Goal: Transaction & Acquisition: Book appointment/travel/reservation

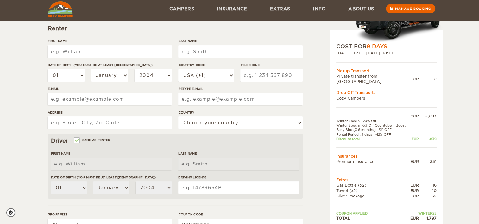
scroll to position [32, 0]
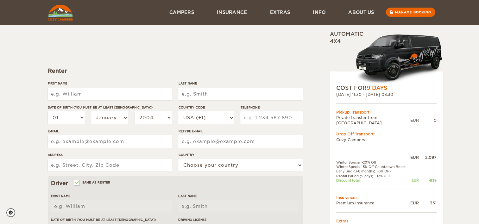
click at [88, 92] on input "First Name" at bounding box center [110, 94] width 124 height 13
type input "[PERSON_NAME]"
select select "13"
select select "1978"
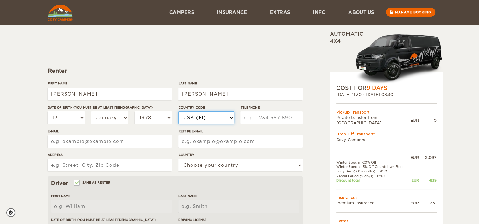
select select "55"
type input "31999243980"
type input "[EMAIL_ADDRESS][DOMAIN_NAME]"
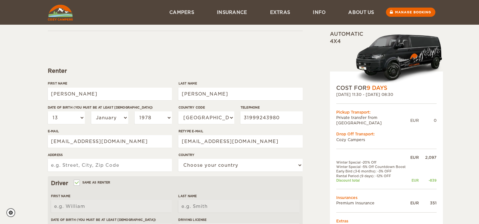
type input "[STREET_ADDRESS][PERSON_NAME]"
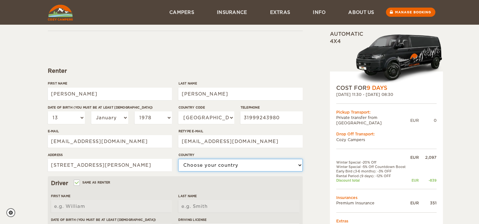
select select "29"
type input "03445300149"
type input "[PERSON_NAME]"
select select "13"
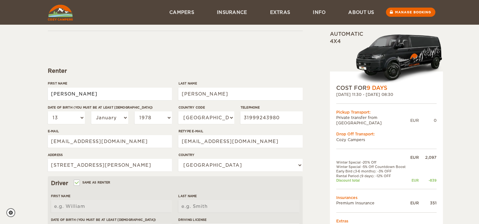
select select "1978"
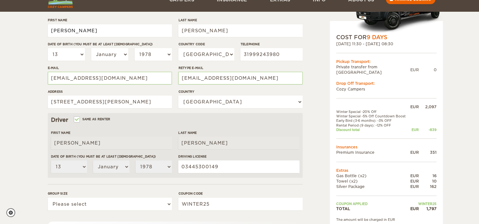
scroll to position [127, 0]
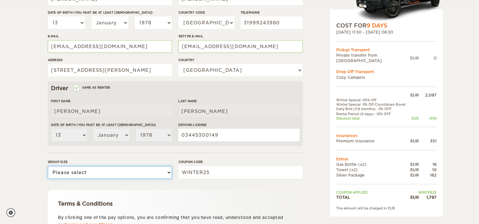
click at [89, 172] on select "Please select 1 2 3" at bounding box center [110, 172] width 124 height 13
select select "2"
click at [48, 166] on select "Please select 1 2 3" at bounding box center [110, 172] width 124 height 13
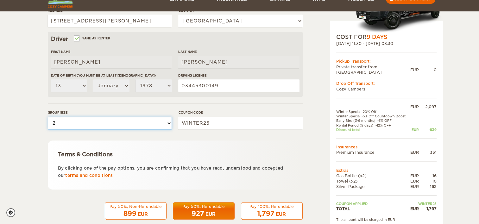
scroll to position [187, 0]
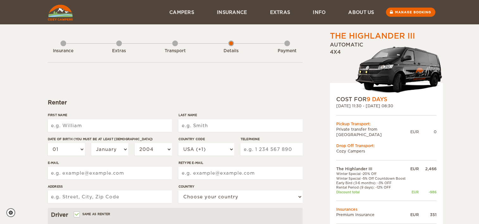
click at [80, 124] on input "First Name" at bounding box center [110, 125] width 124 height 13
type input "[PERSON_NAME]"
select select "13"
select select "1978"
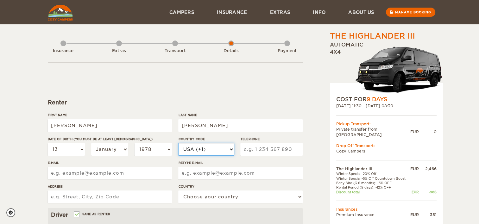
select select "55"
type input "31999243980"
type input "[EMAIL_ADDRESS][DOMAIN_NAME]"
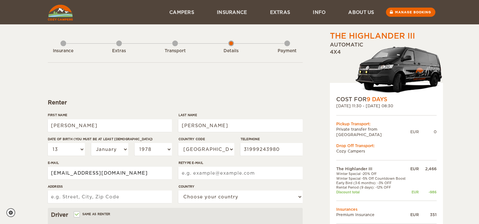
type input "[EMAIL_ADDRESS][DOMAIN_NAME]"
type input "[STREET_ADDRESS][PERSON_NAME]"
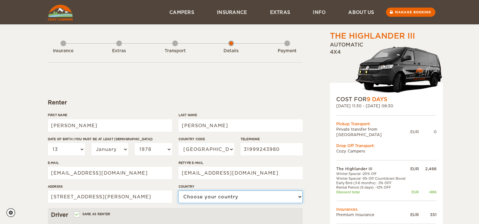
select select "29"
type input "03445300149"
type input "[PERSON_NAME]"
select select "13"
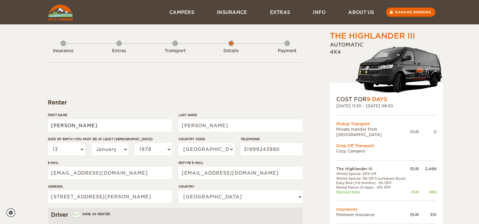
select select "1978"
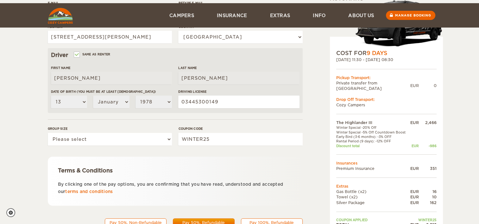
scroll to position [187, 0]
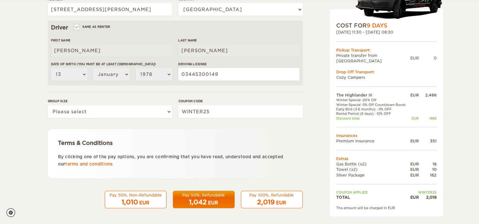
click at [423, 195] on div "2,019" at bounding box center [428, 197] width 18 height 5
drag, startPoint x: 423, startPoint y: 192, endPoint x: 441, endPoint y: 192, distance: 17.7
click at [441, 192] on div "COST FOR 9 Days 02. Jan 2026 11:30 - 11. Jan 2026 08:30 Pickup Transport: Priva…" at bounding box center [386, 112] width 113 height 207
drag, startPoint x: 424, startPoint y: 90, endPoint x: 441, endPoint y: 90, distance: 17.1
click at [441, 90] on div "COST FOR 9 Days 02. Jan 2026 11:30 - 11. Jan 2026 08:30 Pickup Transport: Priva…" at bounding box center [386, 112] width 113 height 207
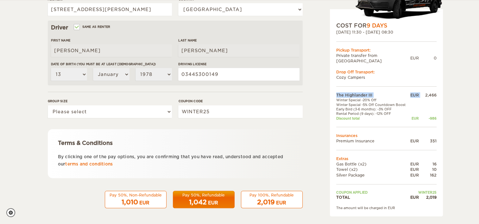
drag, startPoint x: 441, startPoint y: 90, endPoint x: 422, endPoint y: 95, distance: 20.4
click at [422, 98] on td at bounding box center [423, 100] width 28 height 4
click at [412, 92] on div "EUR" at bounding box center [414, 94] width 10 height 5
click at [396, 92] on tbody "The Highlander III EUR 2,466 Winter Special -20% Off Winter Special -5% Off Cou…" at bounding box center [386, 146] width 100 height 108
drag, startPoint x: 396, startPoint y: 91, endPoint x: 354, endPoint y: 103, distance: 43.7
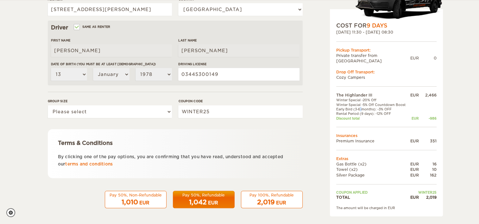
click at [354, 107] on td "Early Bird (3-6 months): -3% OFF" at bounding box center [372, 109] width 73 height 4
